Goal: Find specific page/section: Find specific page/section

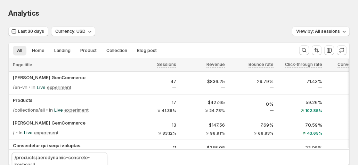
scroll to position [70, 0]
click at [207, 9] on div "Analytics" at bounding box center [179, 13] width 342 height 10
